Goal: Information Seeking & Learning: Find specific page/section

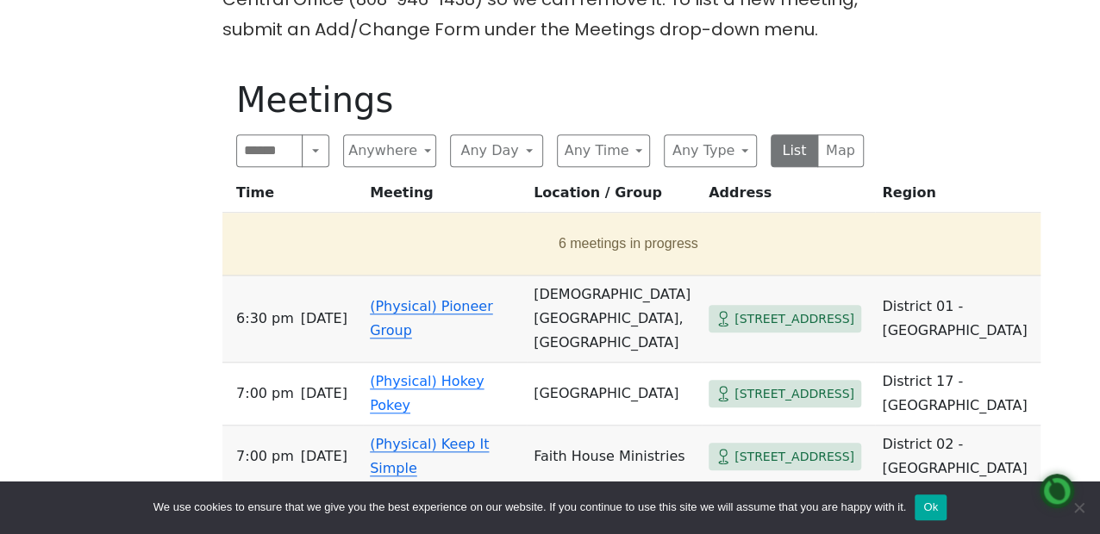
scroll to position [776, 0]
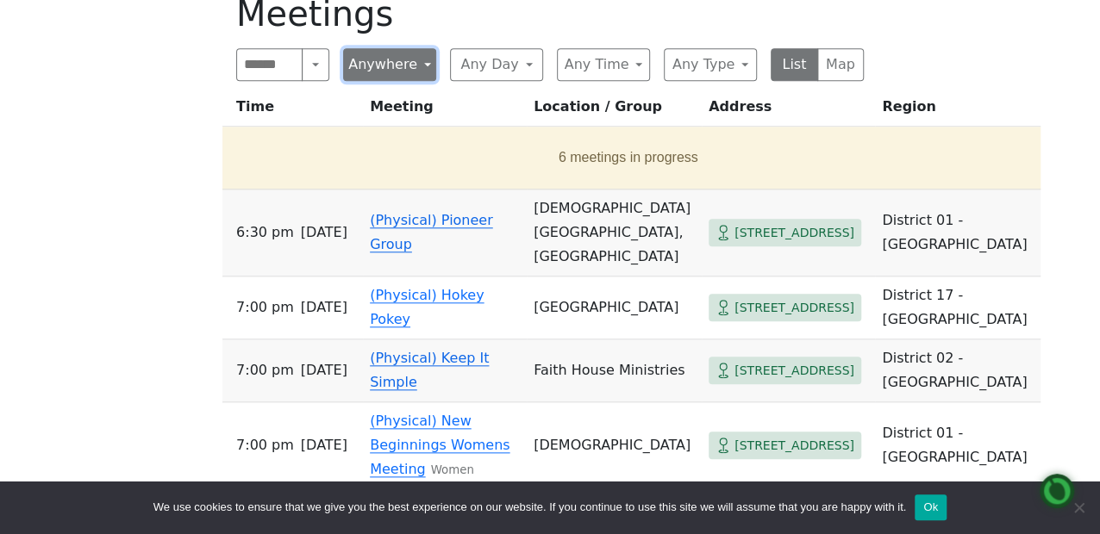
click at [418, 64] on button "Anywhere" at bounding box center [389, 64] width 93 height 33
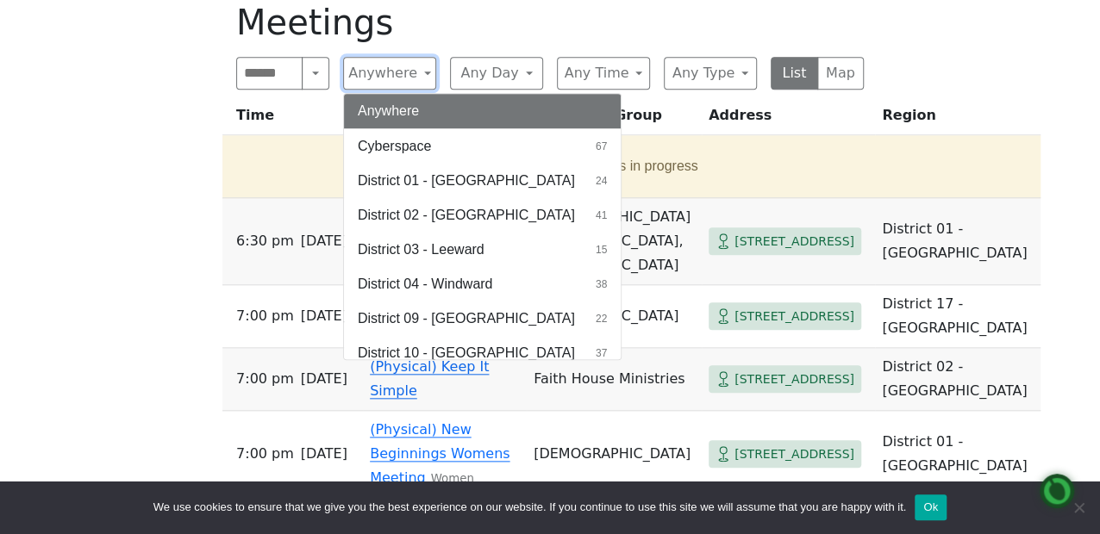
scroll to position [690, 0]
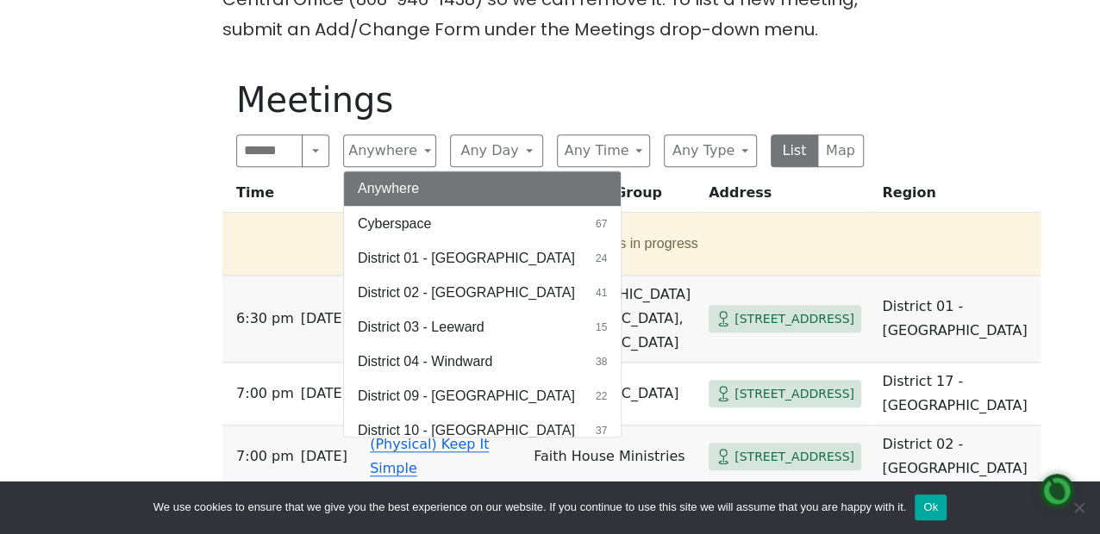
click at [452, 87] on h1 "Meetings" at bounding box center [550, 99] width 628 height 41
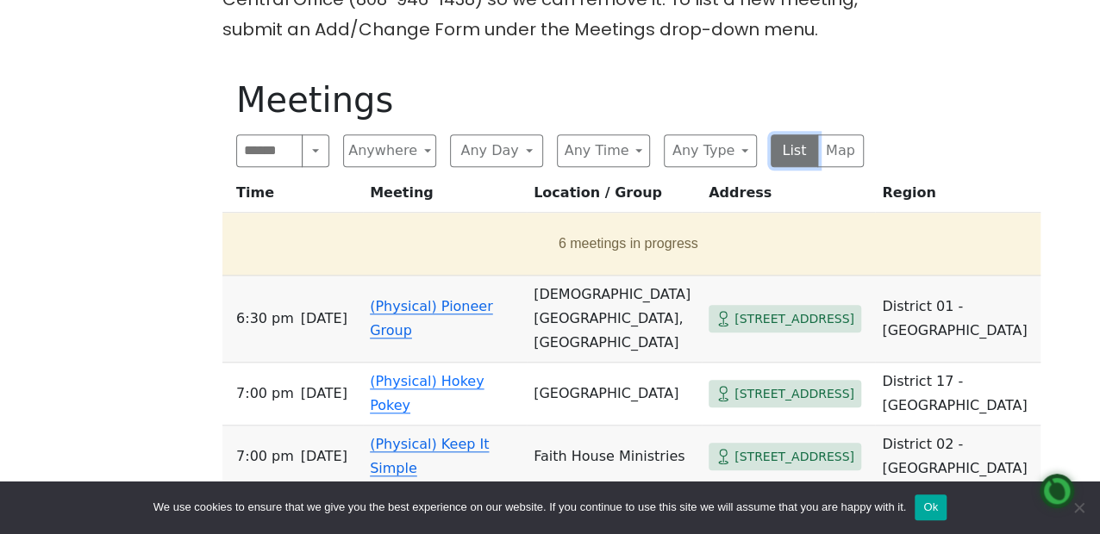
click at [788, 150] on button "List" at bounding box center [794, 150] width 47 height 33
click at [930, 507] on button "Ok" at bounding box center [931, 508] width 32 height 26
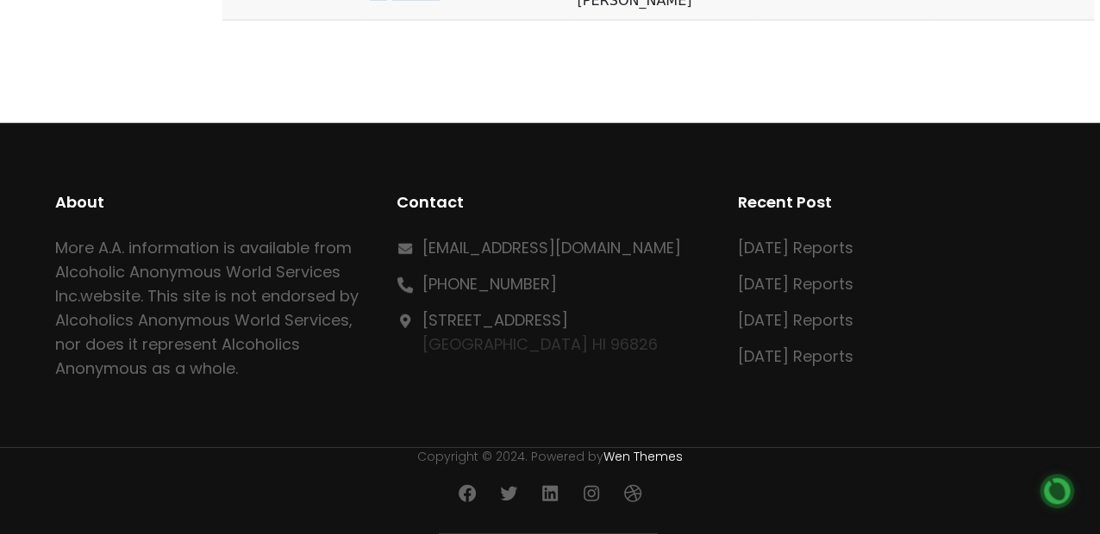
scroll to position [22236, 0]
drag, startPoint x: 240, startPoint y: 188, endPoint x: 584, endPoint y: 66, distance: 365.9
copy div "Meetings Search Near Location Near Me Anywhere Anywhere Cyberspace 67 District …"
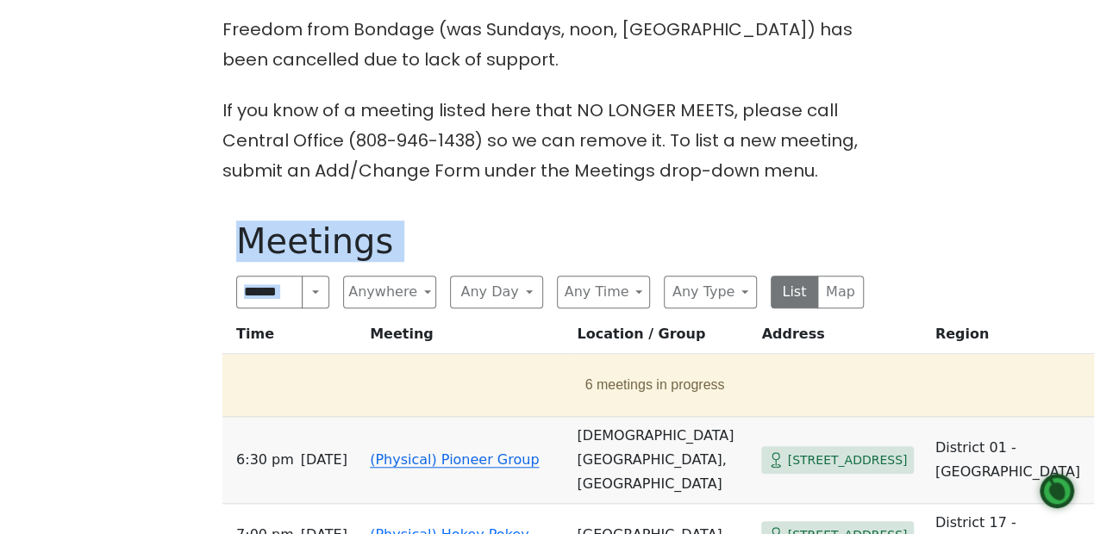
scroll to position [603, 0]
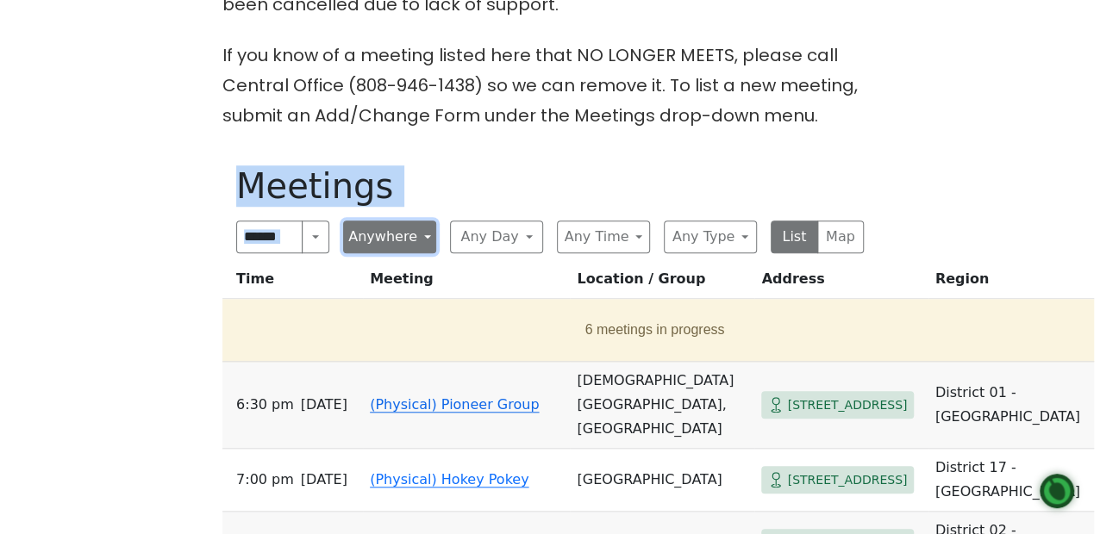
click at [426, 240] on button "Anywhere" at bounding box center [389, 237] width 93 height 33
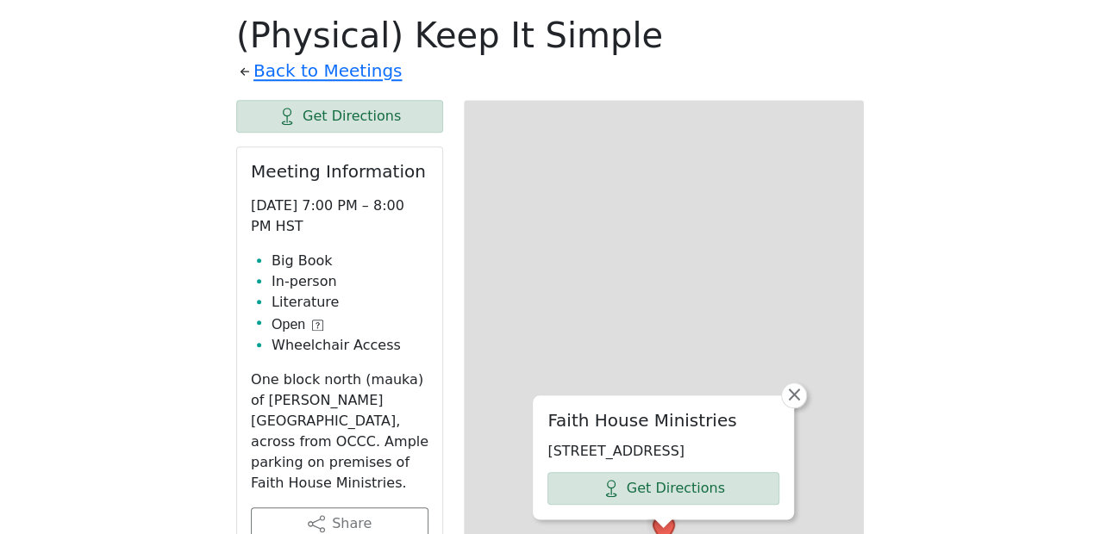
scroll to position [754, 0]
